Goal: Information Seeking & Learning: Understand process/instructions

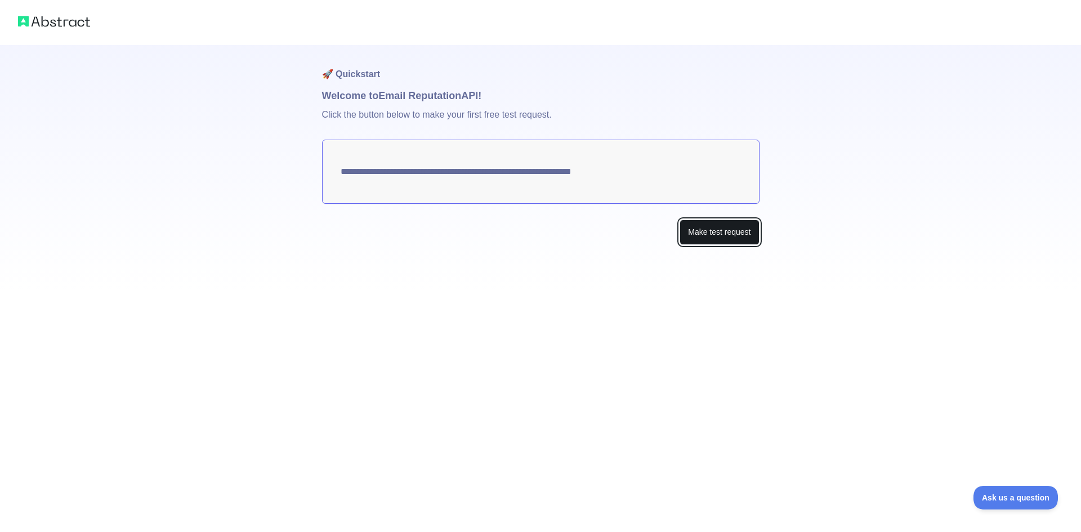
click at [715, 234] on button "Make test request" at bounding box center [718, 232] width 79 height 25
drag, startPoint x: 284, startPoint y: 147, endPoint x: 495, endPoint y: 191, distance: 215.2
click at [495, 191] on div "**********" at bounding box center [540, 145] width 1081 height 290
click at [706, 229] on button "Make test request" at bounding box center [718, 232] width 79 height 25
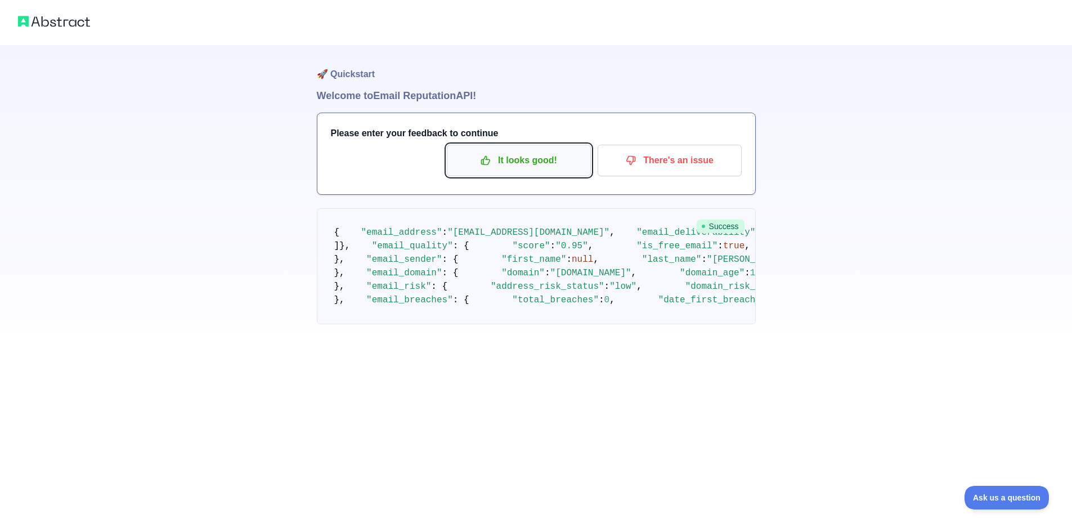
click at [498, 157] on p "It looks good!" at bounding box center [518, 160] width 127 height 19
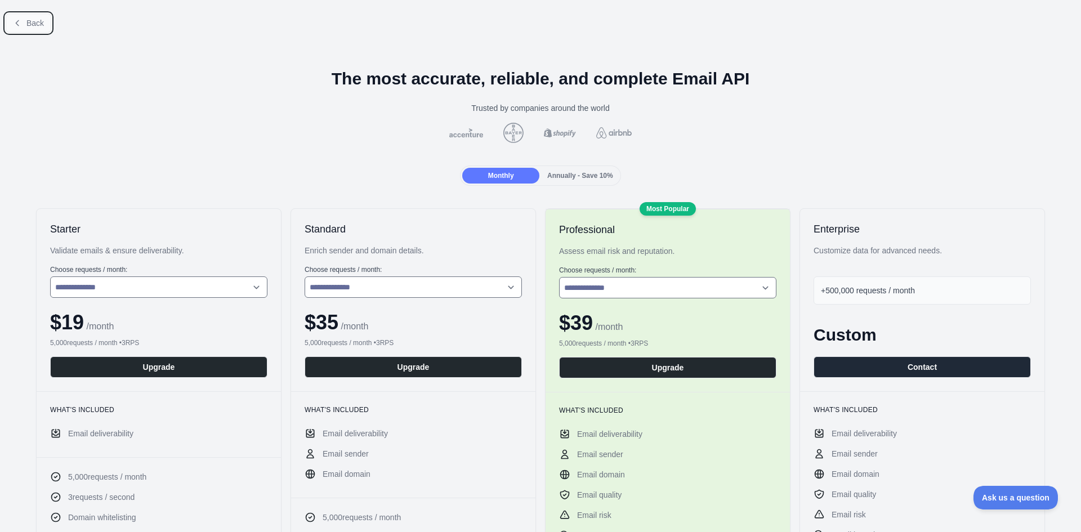
click at [26, 17] on button "Back" at bounding box center [29, 23] width 46 height 19
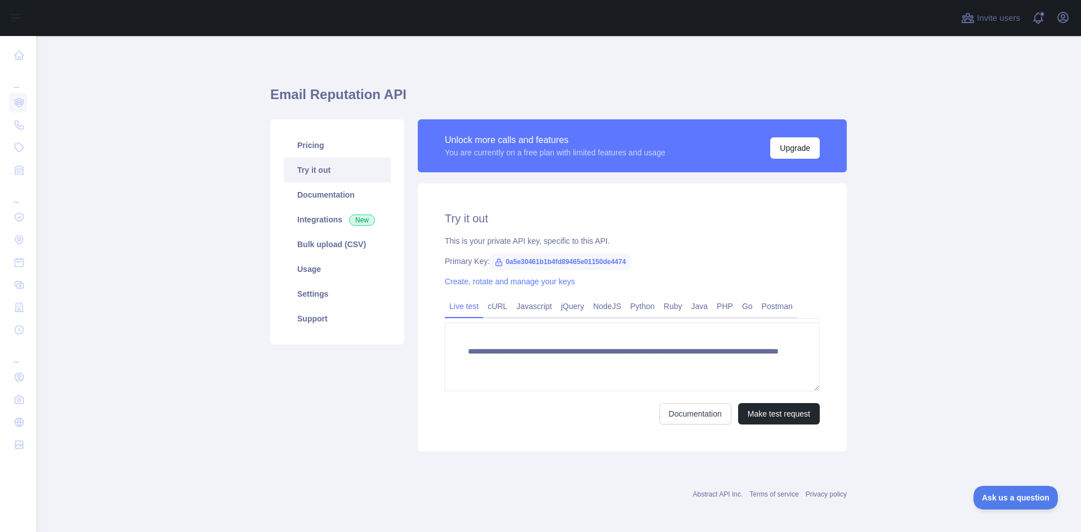
click at [573, 262] on span "0a5e30461b1b4fd89465e01150de4474" at bounding box center [560, 261] width 141 height 17
copy span "0a5e30461b1b4fd89465e01150de4474"
click at [314, 199] on link "Documentation" at bounding box center [337, 194] width 107 height 25
click at [370, 199] on link "Documentation" at bounding box center [337, 194] width 107 height 25
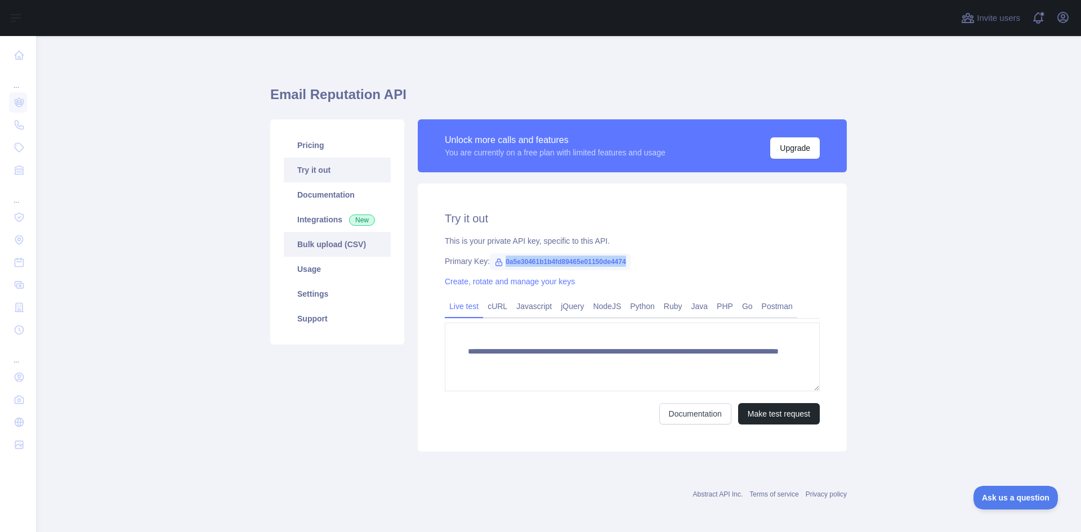
click at [325, 247] on link "Bulk upload (CSV)" at bounding box center [337, 244] width 107 height 25
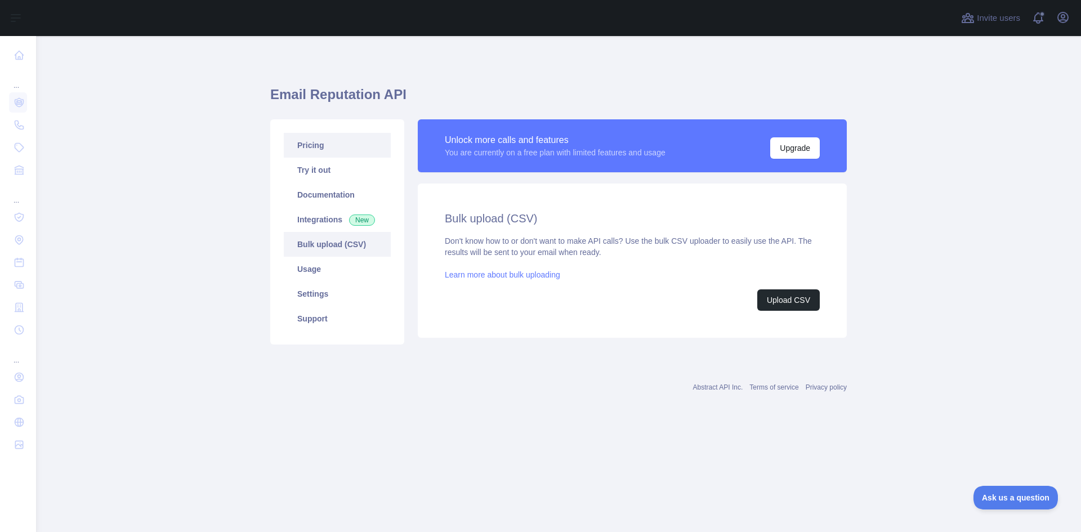
click at [329, 152] on link "Pricing" at bounding box center [337, 145] width 107 height 25
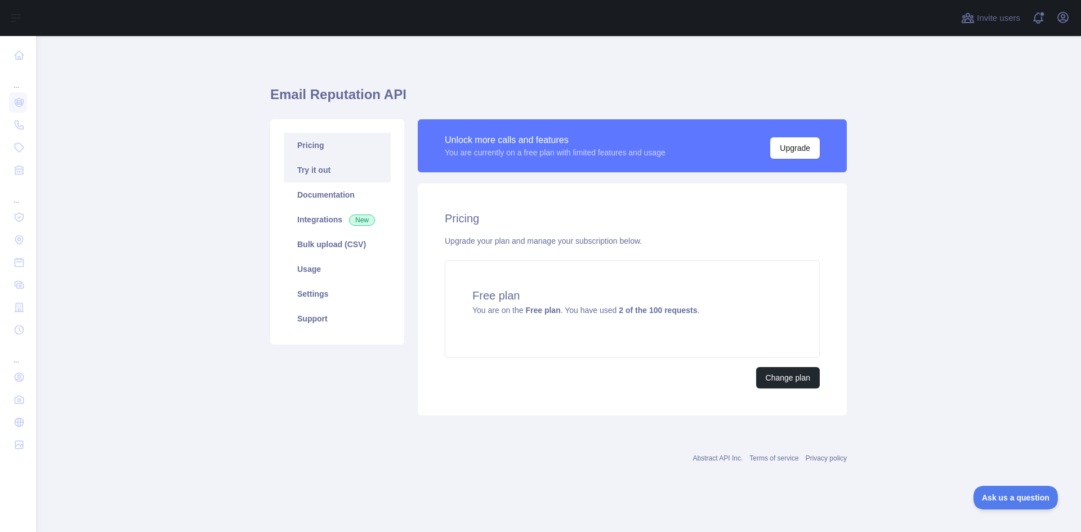
click at [333, 177] on link "Try it out" at bounding box center [337, 170] width 107 height 25
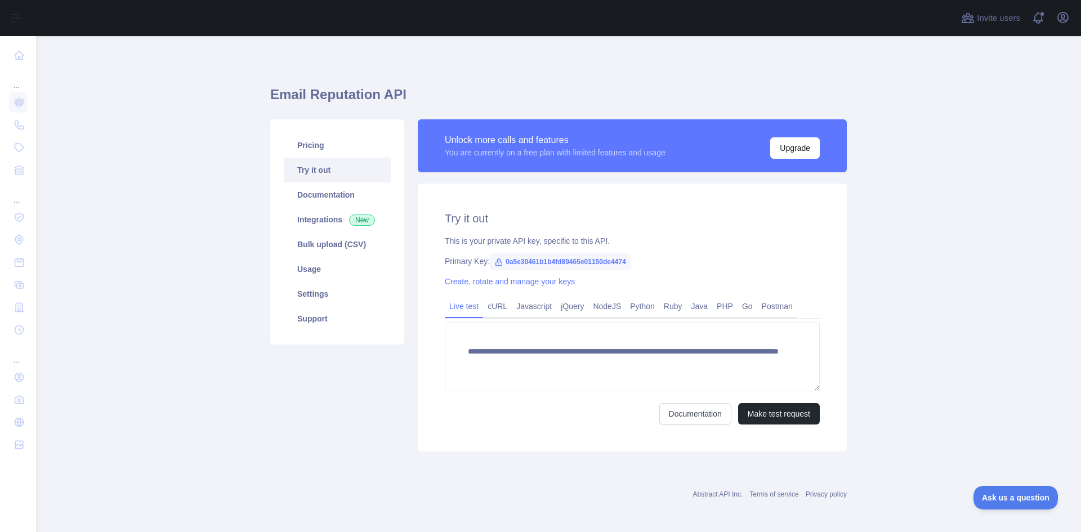
click at [519, 263] on span "0a5e30461b1b4fd89465e01150de4474" at bounding box center [560, 261] width 141 height 17
click at [519, 262] on span "0a5e30461b1b4fd89465e01150de4474" at bounding box center [560, 261] width 141 height 17
copy span "0a5e30461b1b4fd89465e01150de4474"
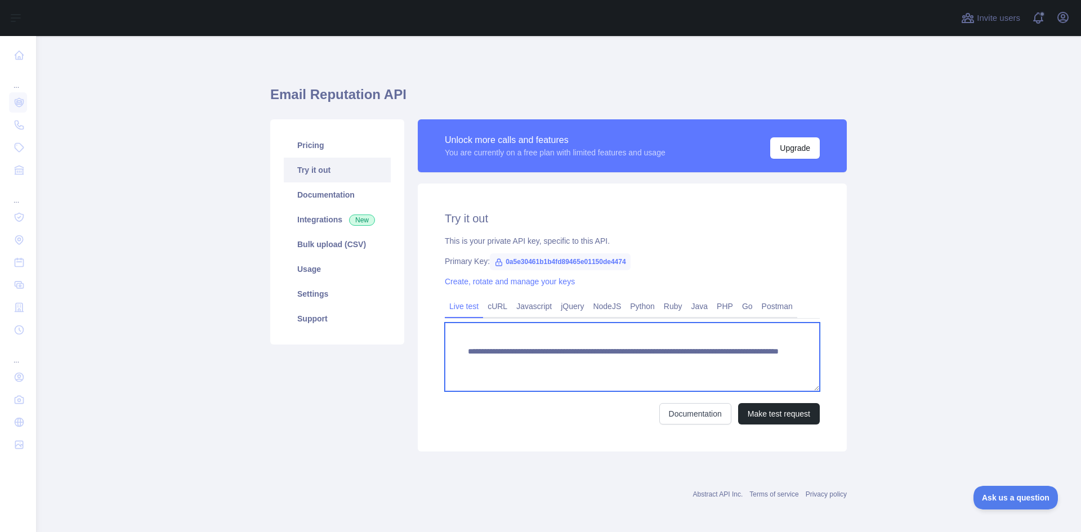
drag, startPoint x: 462, startPoint y: 353, endPoint x: 757, endPoint y: 380, distance: 296.2
click at [757, 380] on textarea "**********" at bounding box center [632, 357] width 375 height 69
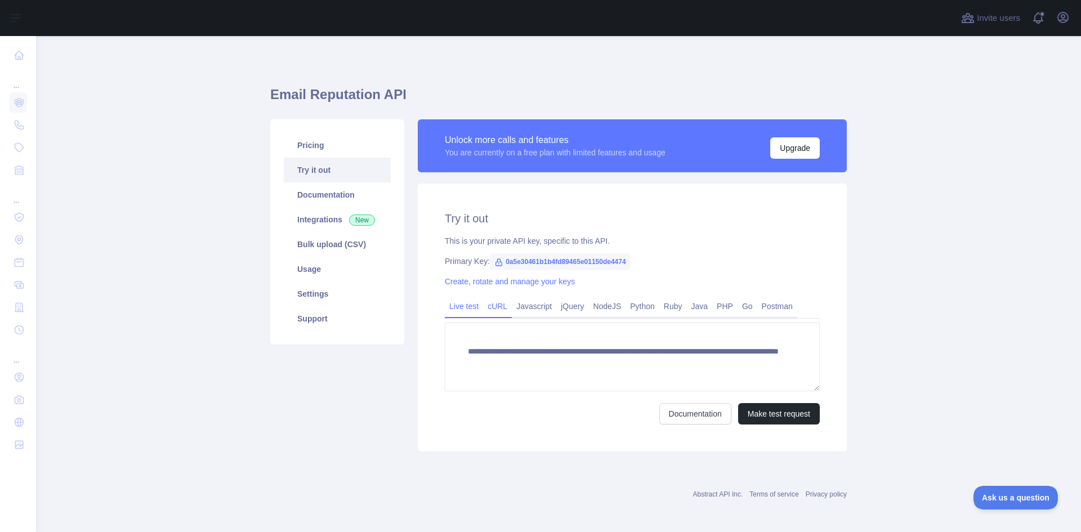
click at [483, 308] on div "cURL" at bounding box center [497, 309] width 29 height 17
click at [488, 307] on link "cURL" at bounding box center [497, 306] width 29 height 18
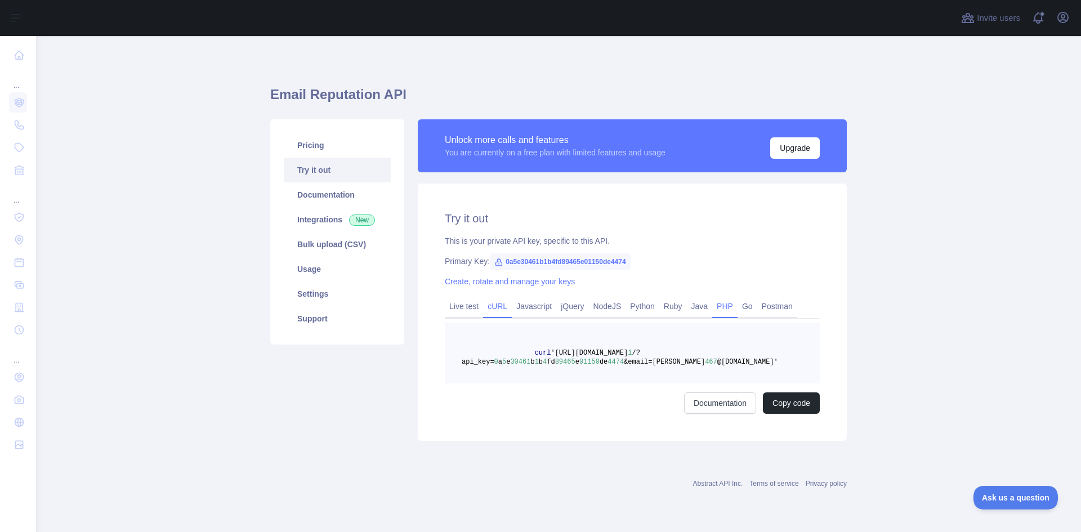
click at [718, 310] on link "PHP" at bounding box center [724, 306] width 25 height 18
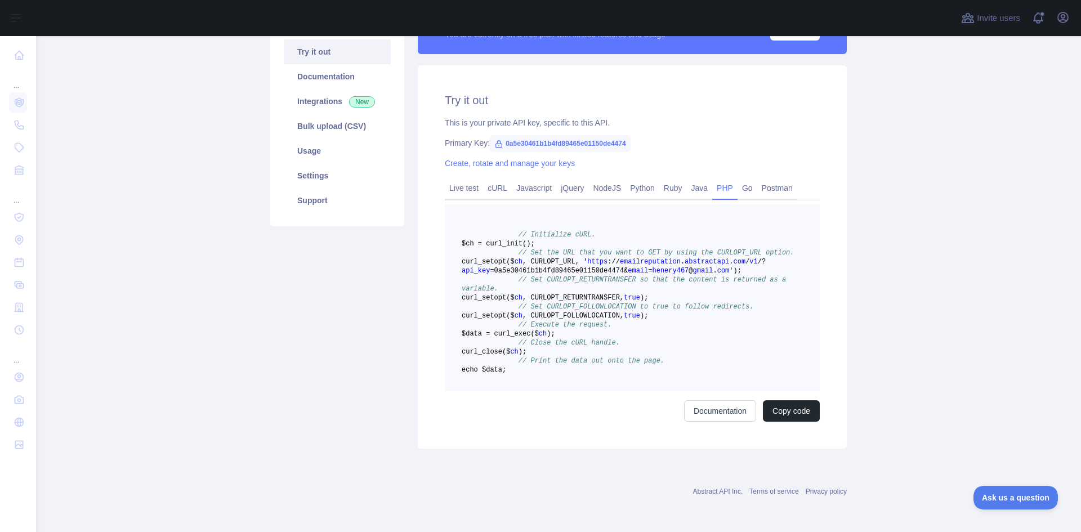
scroll to position [172, 0]
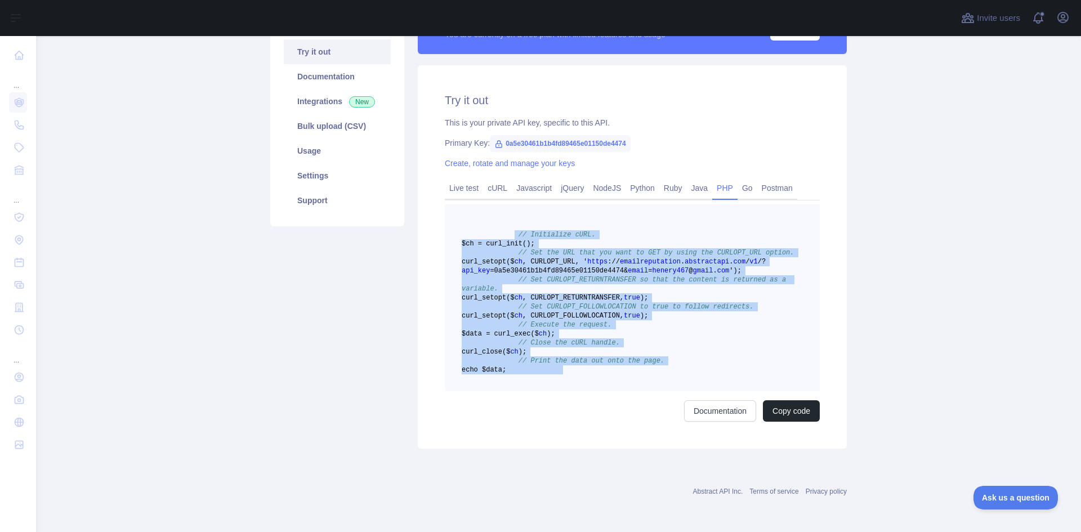
drag, startPoint x: 506, startPoint y: 178, endPoint x: 624, endPoint y: 383, distance: 236.8
click at [624, 383] on pre "// Initialize cURL. $ch = curl _init() ; // Set the URL that you want to GET by…" at bounding box center [632, 297] width 375 height 187
copy code "// Initialize cURL. $ch = curl _init() ; // Set the URL that you want to GET by…"
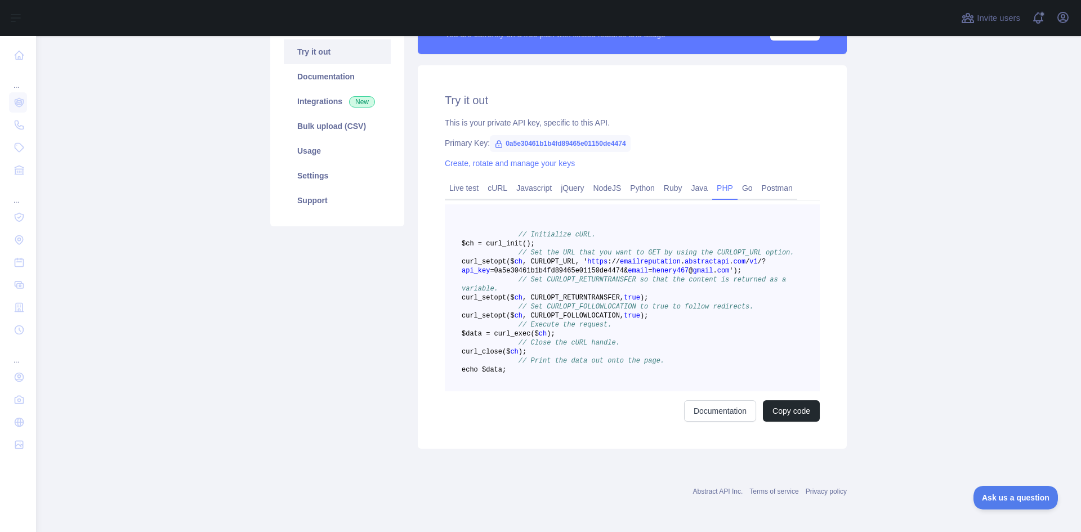
click at [504, 135] on span "0a5e30461b1b4fd89465e01150de4474" at bounding box center [560, 143] width 141 height 17
copy span "0a5e30461b1b4fd89465e01150de4474"
